Goal: Check status: Check status

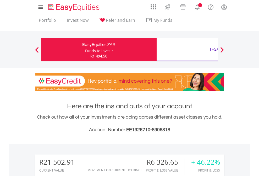
scroll to position [50, 82]
click at [85, 50] on div "Funds to invest:" at bounding box center [99, 50] width 28 height 5
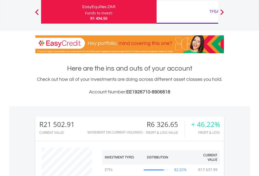
click at [188, 12] on div "TFSA" at bounding box center [214, 11] width 109 height 7
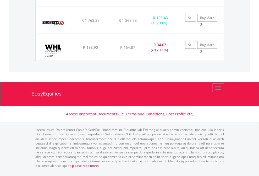
scroll to position [38, 0]
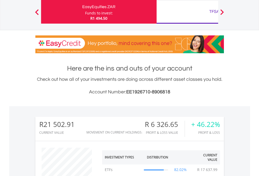
click at [188, 12] on div "TFSA" at bounding box center [214, 11] width 109 height 7
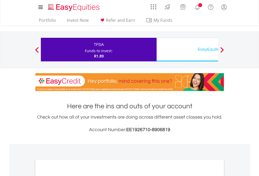
scroll to position [315, 0]
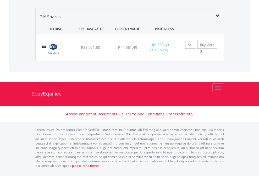
scroll to position [50, 82]
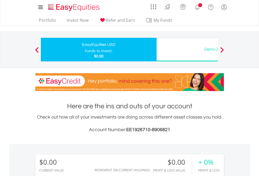
scroll to position [50, 82]
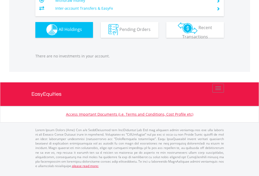
scroll to position [519, 0]
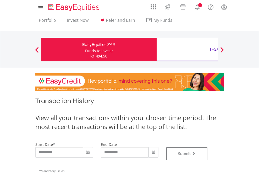
type input "**********"
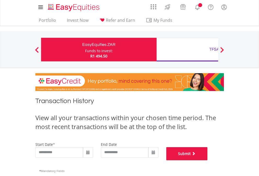
click at [208, 160] on button "Submit" at bounding box center [187, 153] width 41 height 13
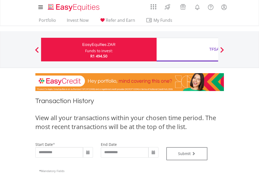
click at [188, 50] on div "TFSA" at bounding box center [214, 49] width 109 height 7
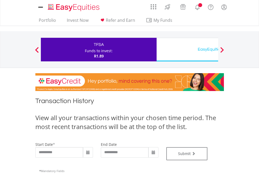
type input "**********"
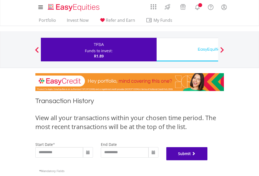
click at [208, 160] on button "Submit" at bounding box center [187, 153] width 41 height 13
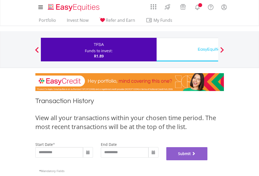
scroll to position [213, 0]
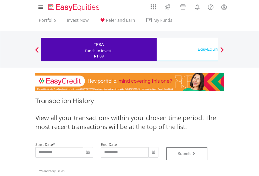
click at [188, 50] on div "EasyEquities USD" at bounding box center [214, 49] width 109 height 7
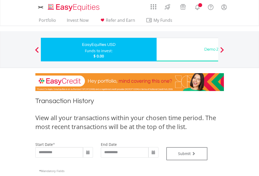
type input "**********"
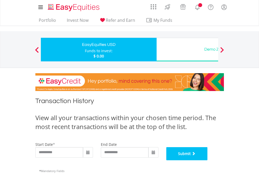
click at [208, 160] on button "Submit" at bounding box center [187, 153] width 41 height 13
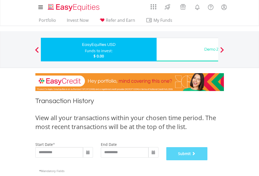
scroll to position [213, 0]
